Goal: Check status: Check status

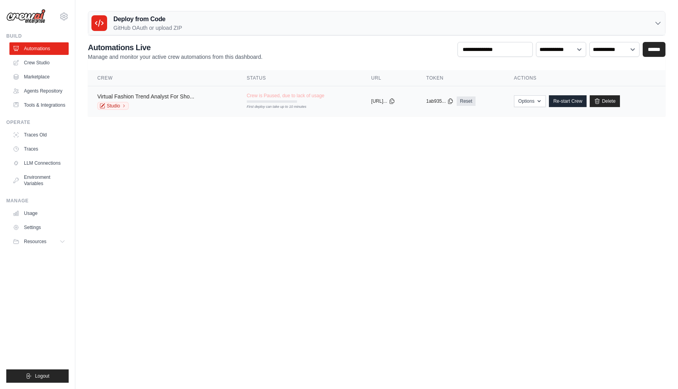
click at [189, 99] on link "Virtual Fashion Trend Analyst For Sho..." at bounding box center [145, 96] width 97 height 6
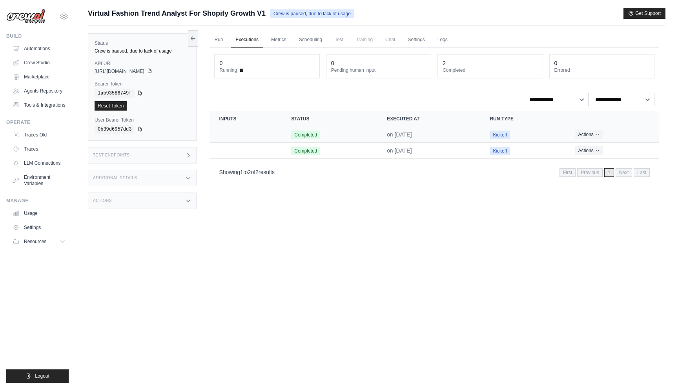
click at [308, 137] on span "Completed" at bounding box center [305, 135] width 29 height 9
click at [596, 132] on icon "Actions for execution" at bounding box center [597, 134] width 5 height 5
click at [617, 143] on link "View Details" at bounding box center [625, 148] width 50 height 13
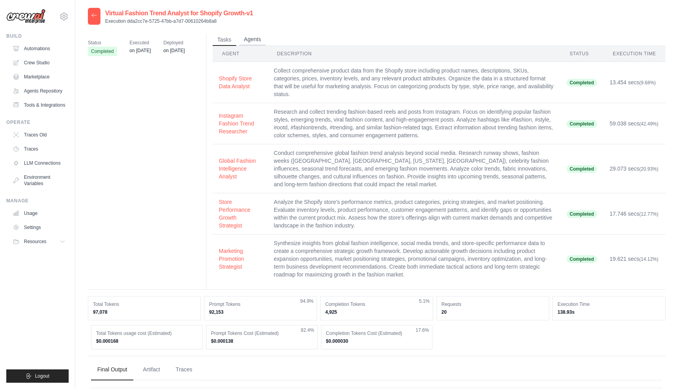
click at [254, 36] on button "Agents" at bounding box center [252, 40] width 27 height 12
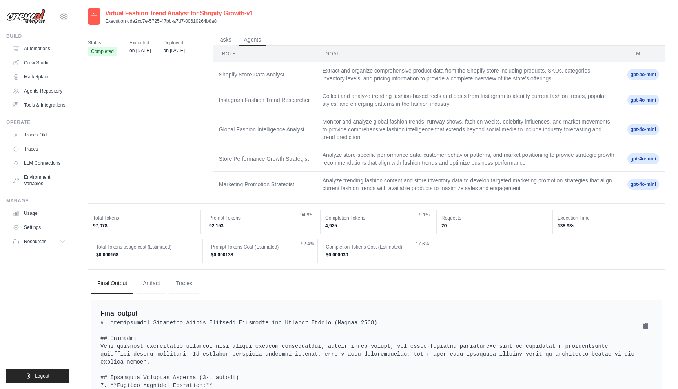
click at [146, 45] on span "Executed" at bounding box center [139, 43] width 21 height 8
click at [224, 38] on button "Tasks" at bounding box center [225, 40] width 24 height 12
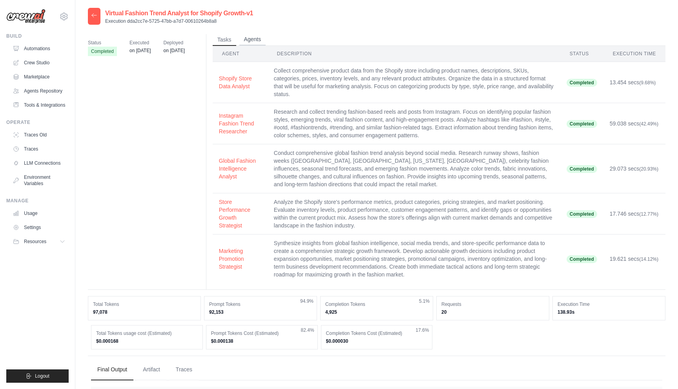
click at [253, 40] on button "Agents" at bounding box center [252, 40] width 27 height 12
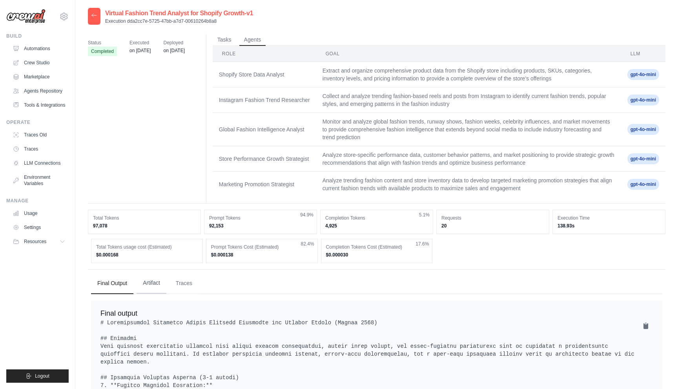
click at [146, 291] on button "Artifact" at bounding box center [152, 283] width 30 height 21
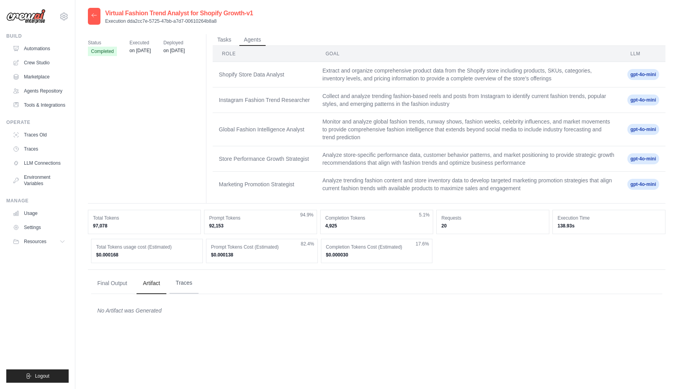
click at [186, 288] on button "Traces" at bounding box center [184, 283] width 29 height 21
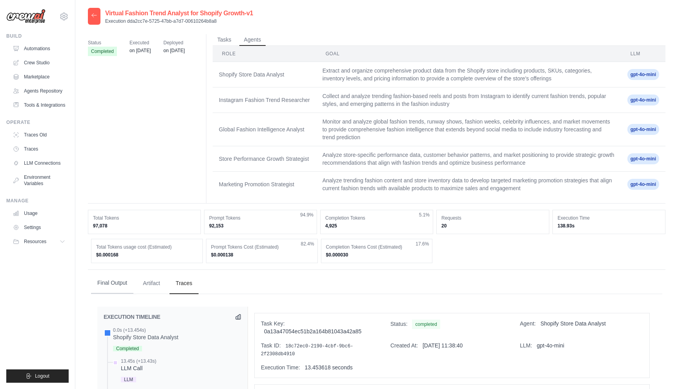
click at [110, 284] on button "Final Output" at bounding box center [112, 283] width 42 height 21
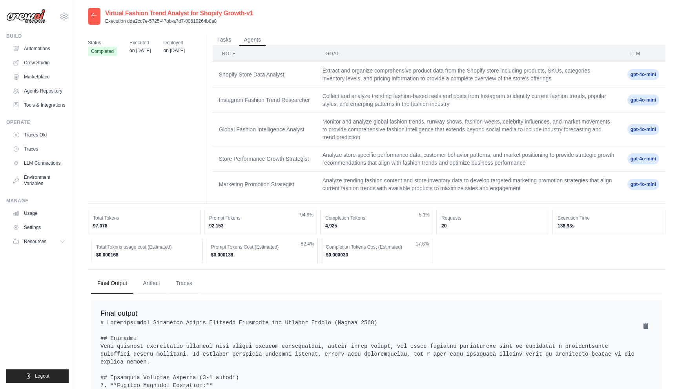
click at [92, 19] on div at bounding box center [94, 16] width 13 height 17
click at [92, 16] on icon at bounding box center [94, 15] width 5 height 4
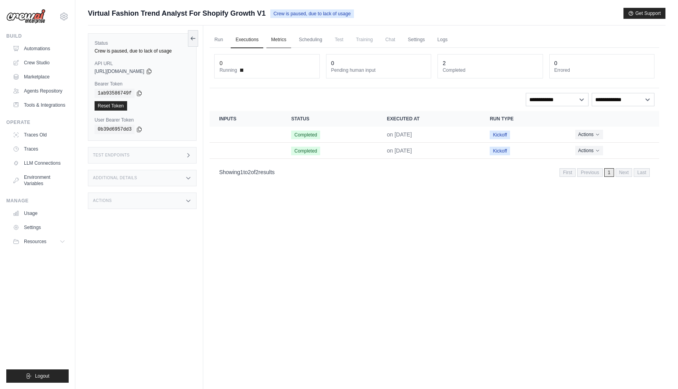
click at [284, 41] on link "Metrics" at bounding box center [278, 40] width 25 height 16
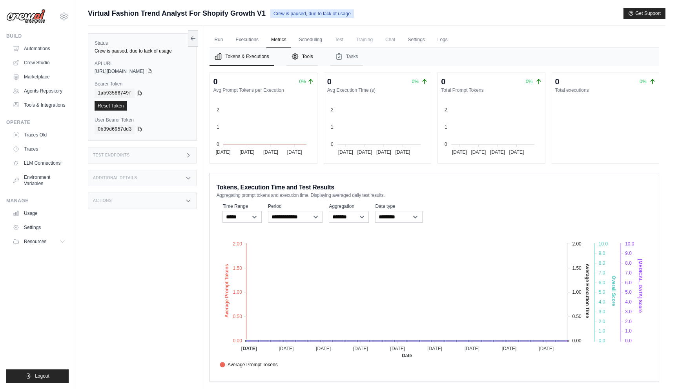
click at [314, 58] on button "Tools" at bounding box center [301, 57] width 31 height 18
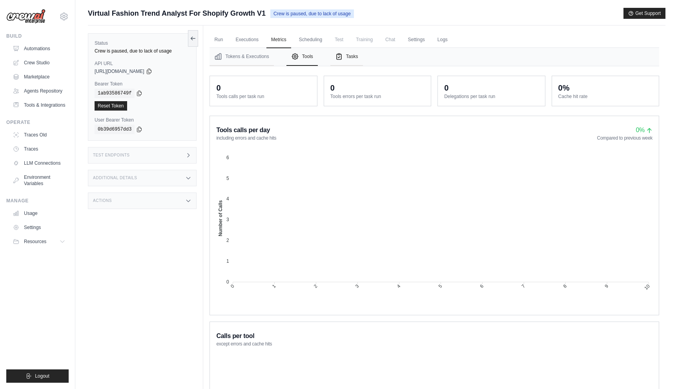
click at [337, 59] on icon "Tabs" at bounding box center [339, 57] width 5 height 6
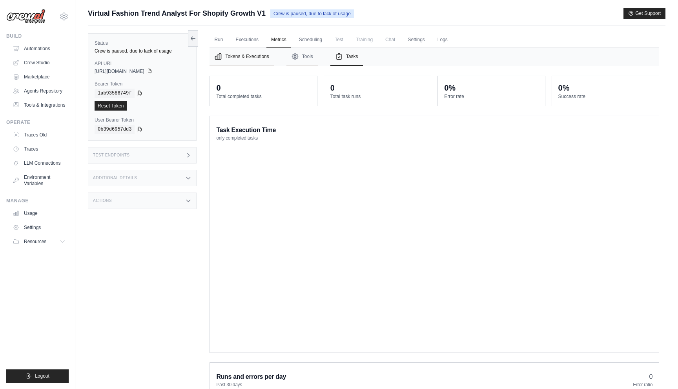
click at [250, 57] on button "Tokens & Executions" at bounding box center [242, 57] width 64 height 18
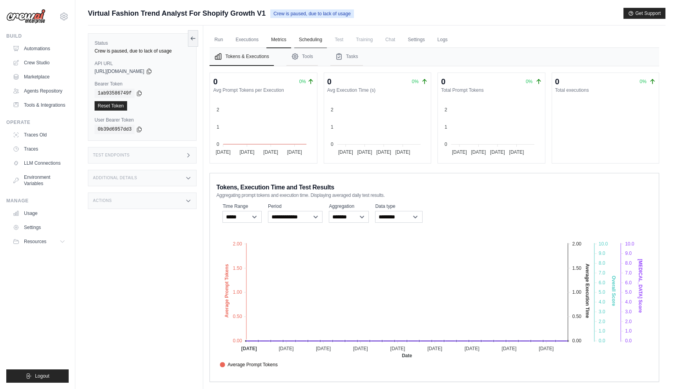
click at [305, 42] on link "Scheduling" at bounding box center [310, 40] width 33 height 16
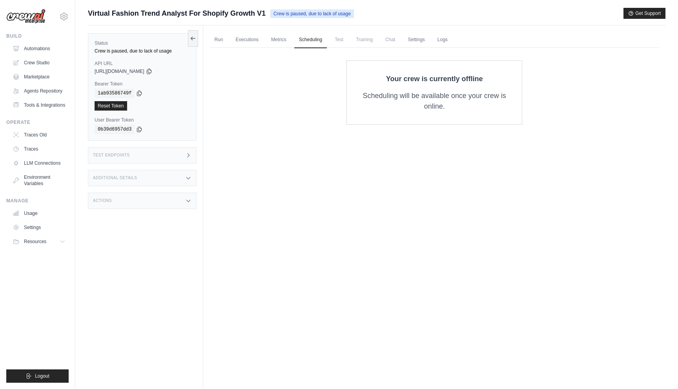
click at [335, 41] on span "Test" at bounding box center [339, 40] width 18 height 16
click at [253, 40] on link "Executions" at bounding box center [247, 40] width 33 height 16
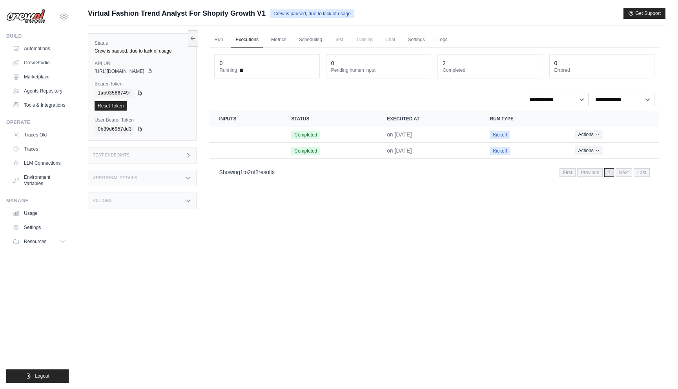
click at [481, 63] on div "2" at bounding box center [490, 63] width 95 height 8
click at [562, 100] on select "**********" at bounding box center [557, 99] width 63 height 13
click at [526, 93] on select "**********" at bounding box center [557, 99] width 63 height 13
click at [595, 137] on button "Actions" at bounding box center [589, 133] width 28 height 9
click at [561, 133] on td "Kickoff" at bounding box center [522, 135] width 85 height 16
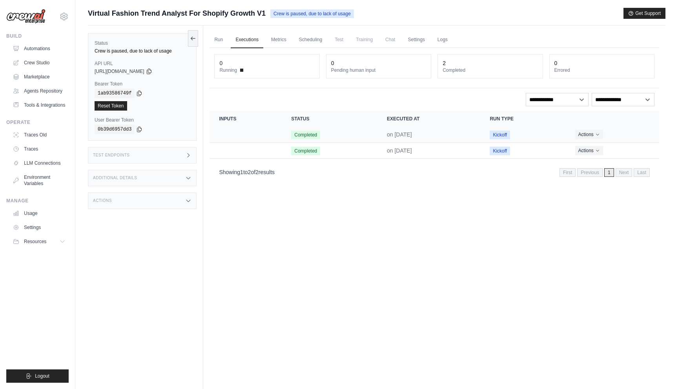
click at [234, 136] on td "Crew executions table" at bounding box center [246, 135] width 72 height 16
click at [220, 37] on link "Run" at bounding box center [219, 40] width 18 height 16
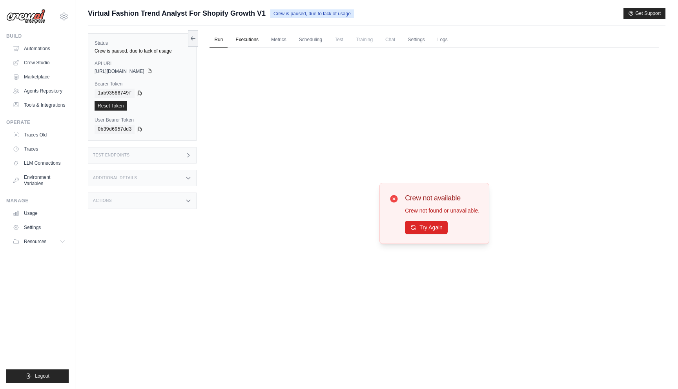
click at [247, 46] on link "Executions" at bounding box center [247, 40] width 33 height 16
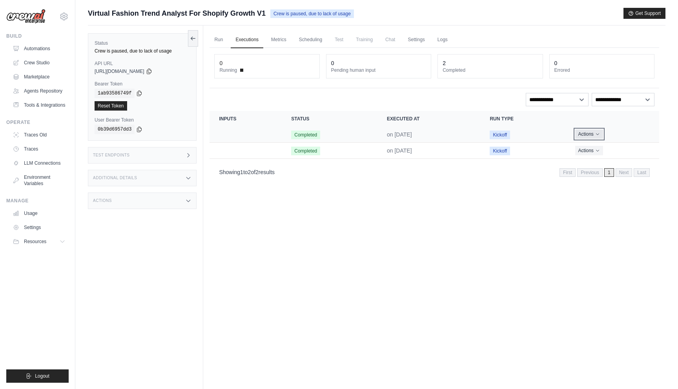
click at [591, 138] on button "Actions" at bounding box center [589, 133] width 28 height 9
click at [596, 133] on icon "Actions for execution" at bounding box center [597, 134] width 5 height 5
click at [607, 149] on link "View Details" at bounding box center [625, 148] width 50 height 13
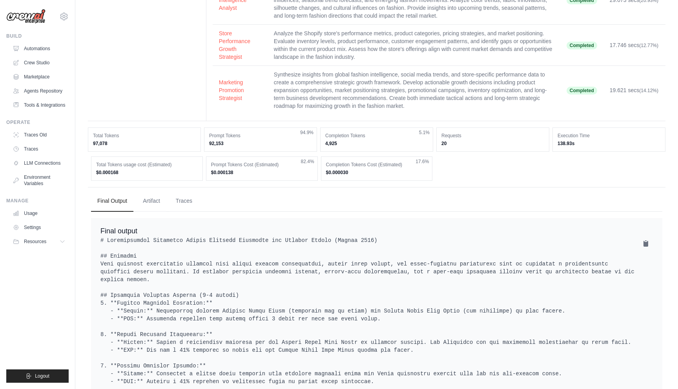
scroll to position [190, 0]
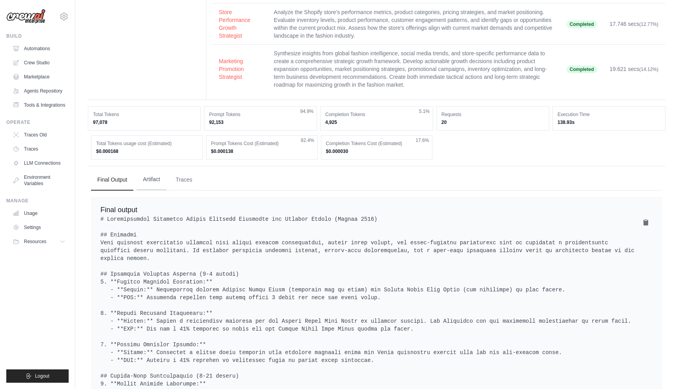
click at [153, 180] on button "Artifact" at bounding box center [152, 179] width 30 height 21
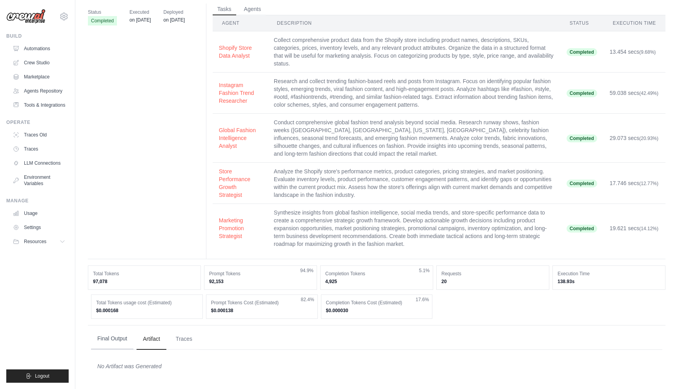
click at [110, 342] on button "Final Output" at bounding box center [112, 338] width 42 height 21
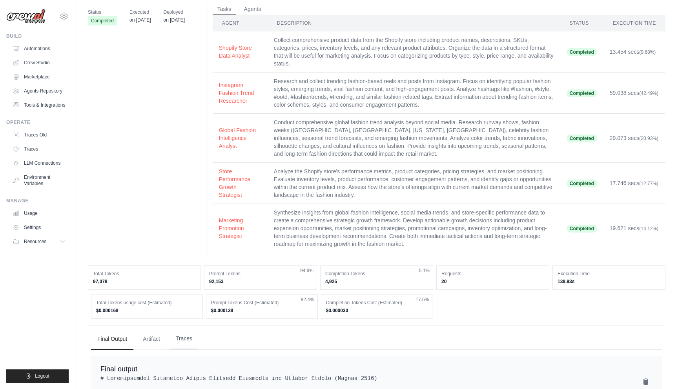
click at [191, 341] on button "Traces" at bounding box center [184, 338] width 29 height 21
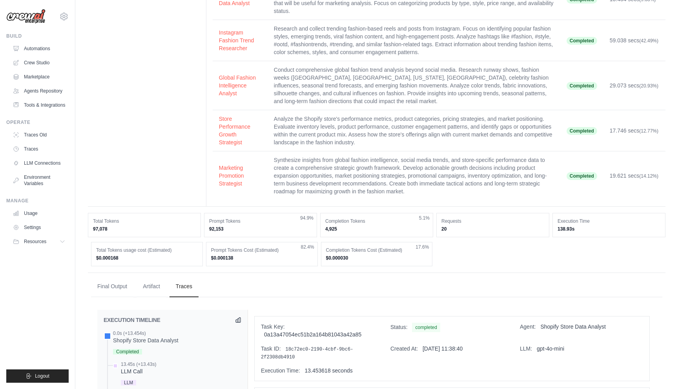
scroll to position [0, 0]
